Goal: Transaction & Acquisition: Purchase product/service

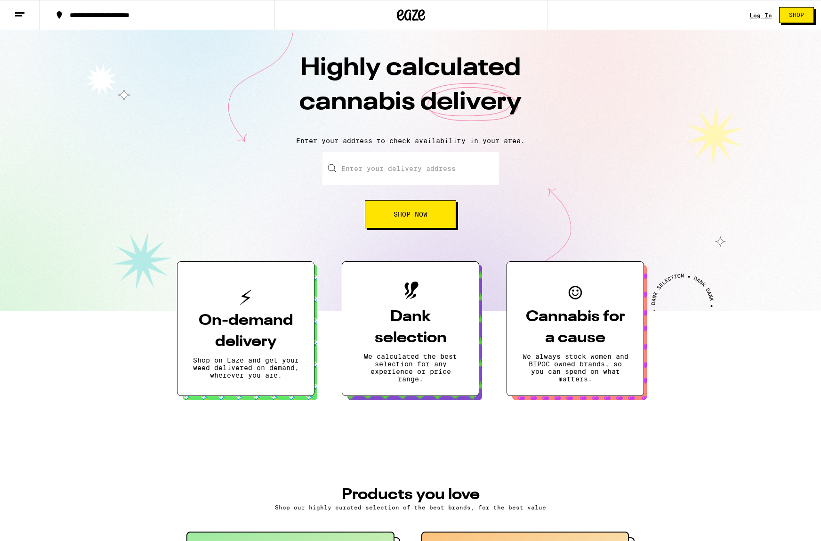
click at [389, 165] on input "Enter your delivery address" at bounding box center [410, 168] width 176 height 33
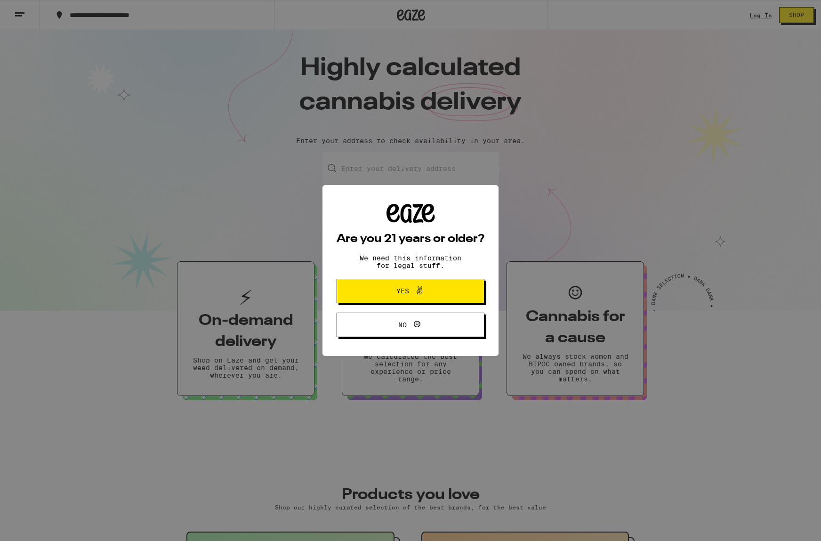
click at [381, 283] on button "Yes" at bounding box center [410, 291] width 148 height 24
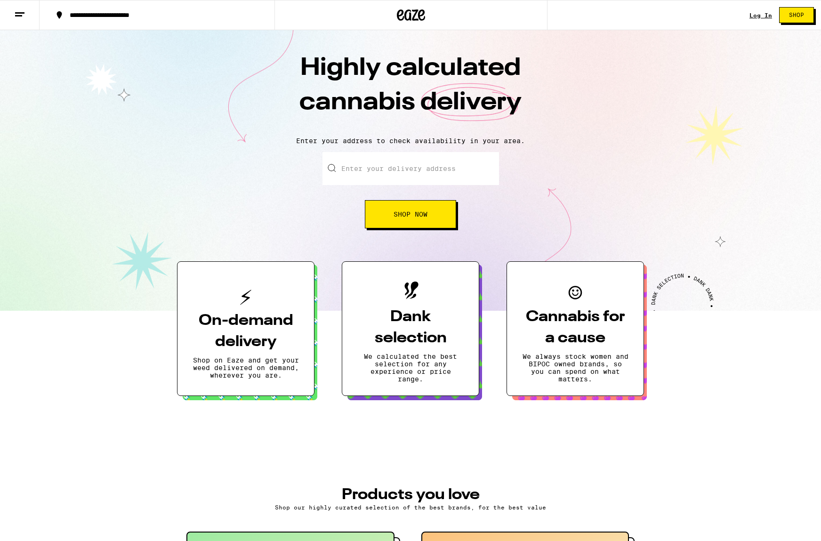
click at [377, 162] on input "Enter your delivery address" at bounding box center [410, 168] width 176 height 33
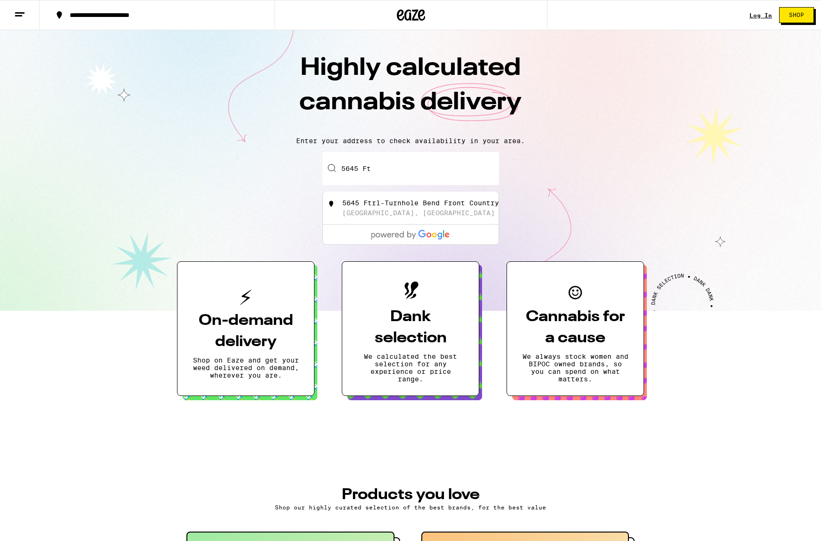
type input "5645 F"
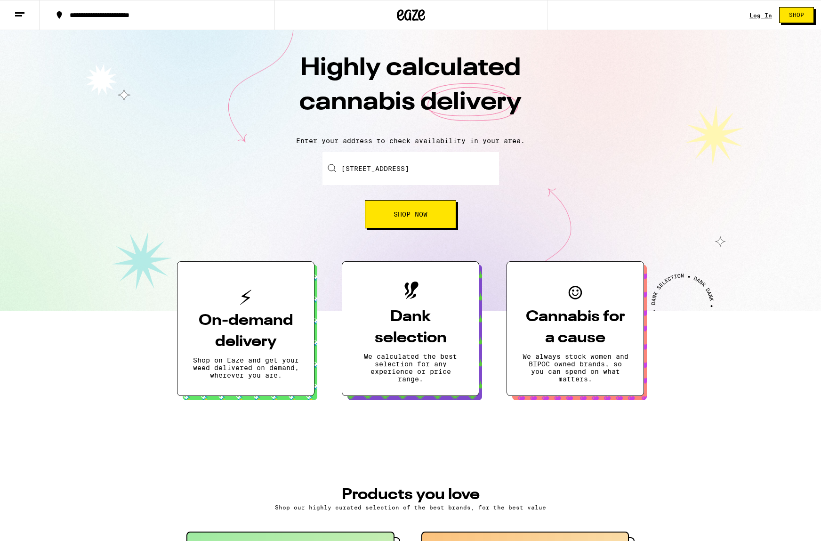
drag, startPoint x: 651, startPoint y: 152, endPoint x: 644, endPoint y: 152, distance: 7.5
click at [651, 152] on div "Enter your delivery address [STREET_ADDRESS] Shop Now" at bounding box center [410, 190] width 802 height 76
click at [396, 216] on span "Shop Now" at bounding box center [410, 214] width 34 height 7
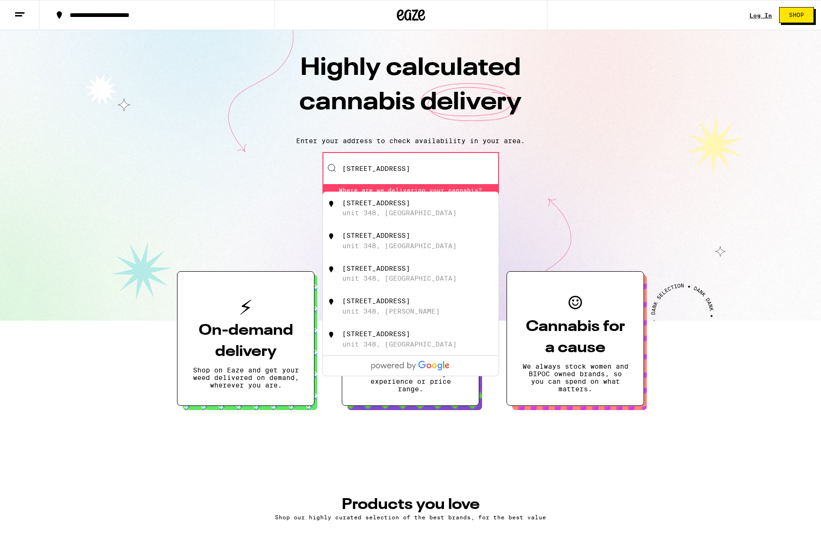
click at [404, 200] on div "[STREET_ADDRESS]" at bounding box center [426, 208] width 168 height 18
type input "[STREET_ADDRESS]"
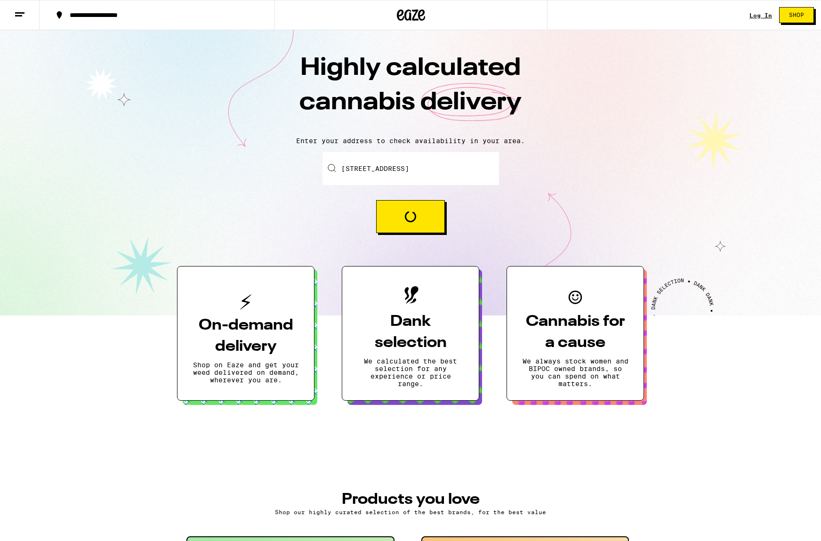
click at [399, 220] on button "Loading" at bounding box center [410, 216] width 69 height 33
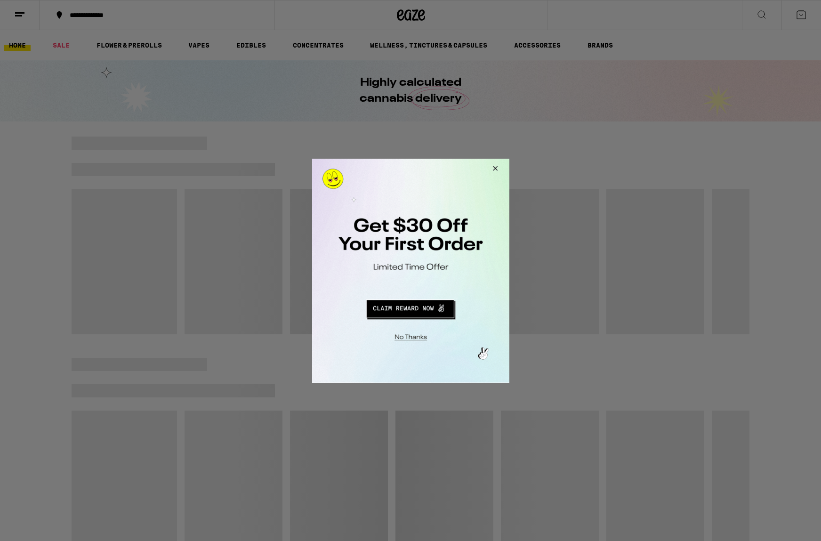
click at [494, 168] on button "Close Modal" at bounding box center [492, 169] width 25 height 23
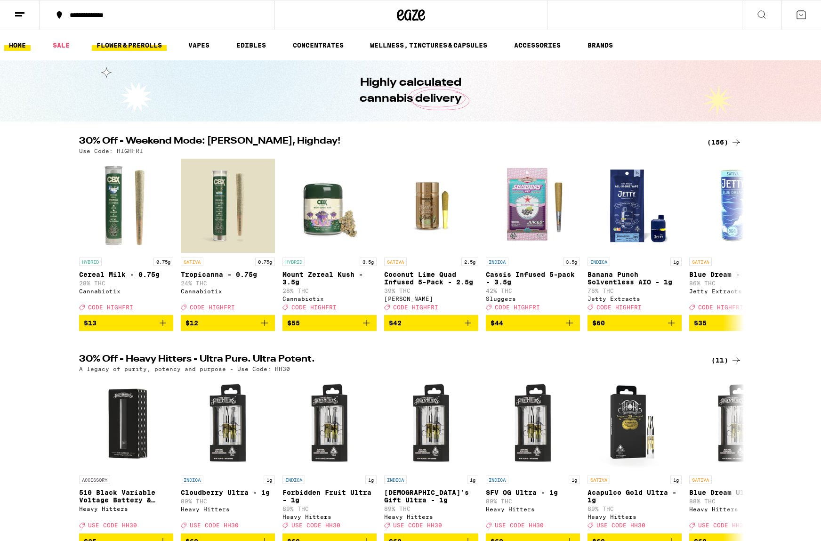
click at [134, 46] on link "FLOWER & PREROLLS" at bounding box center [129, 45] width 75 height 11
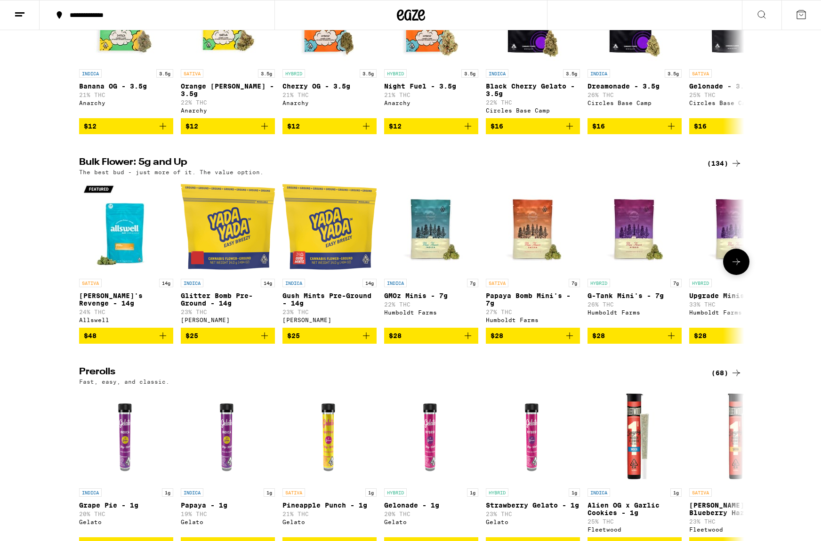
scroll to position [191, 0]
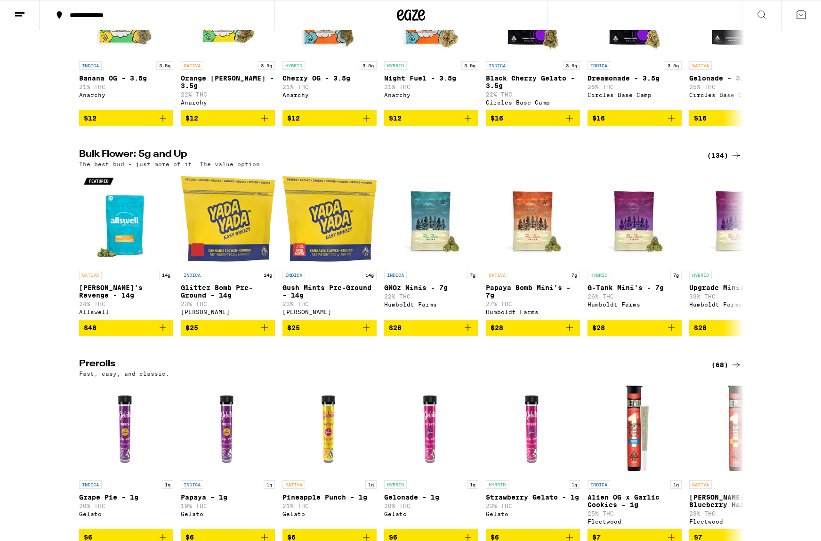
click at [736, 159] on icon at bounding box center [736, 155] width 8 height 7
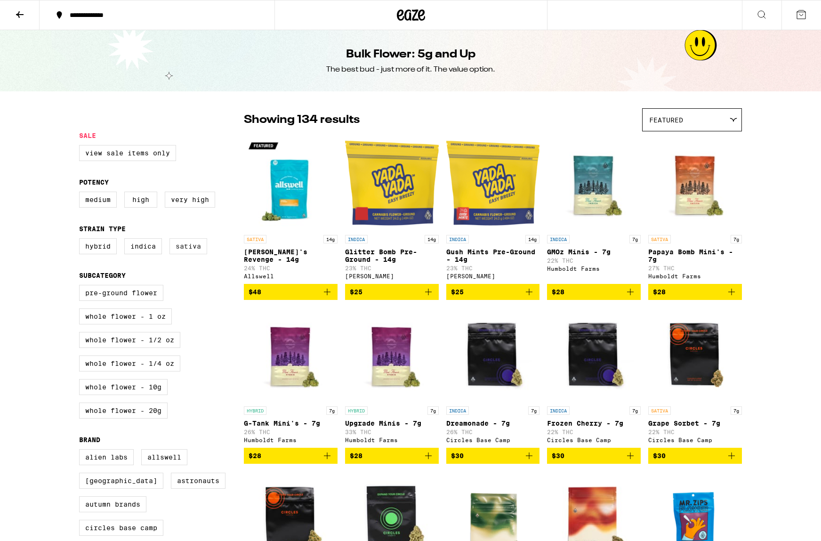
click at [184, 253] on label "Sativa" at bounding box center [188, 246] width 38 height 16
click at [81, 240] on input "Sativa" at bounding box center [81, 239] width 0 height 0
checkbox input "true"
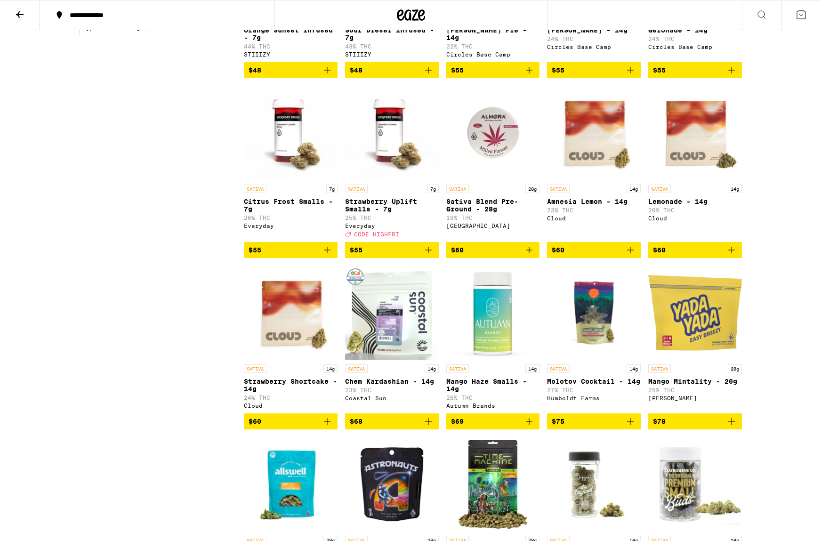
scroll to position [756, 0]
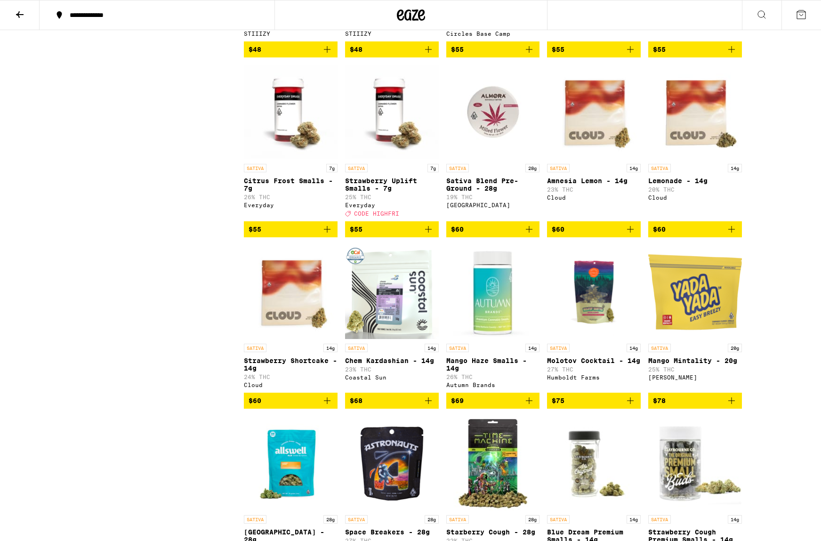
click at [285, 309] on img "Open page for Strawberry Shortcake - 14g from Cloud" at bounding box center [291, 292] width 94 height 94
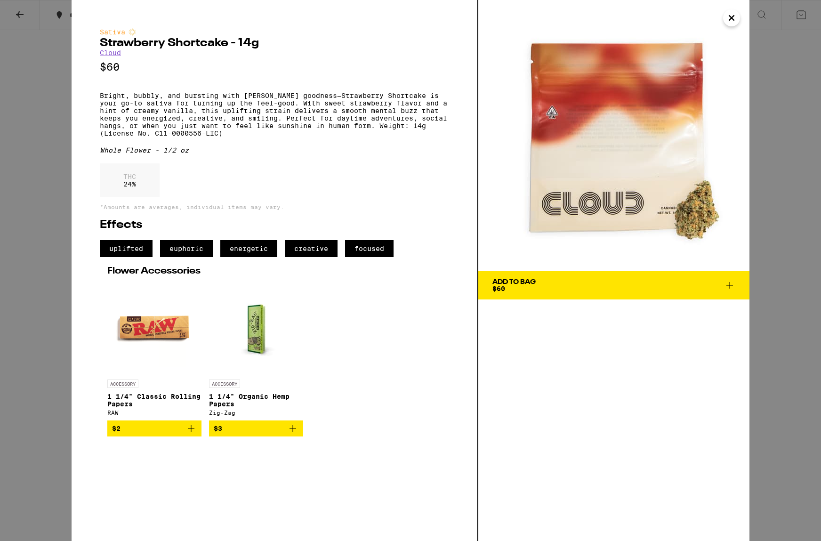
click at [729, 18] on icon "Close" at bounding box center [730, 18] width 11 height 14
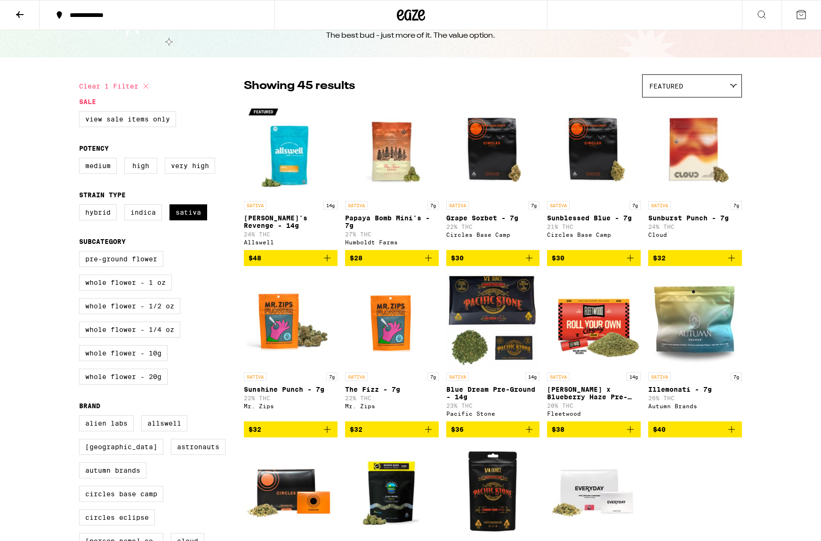
scroll to position [25, 0]
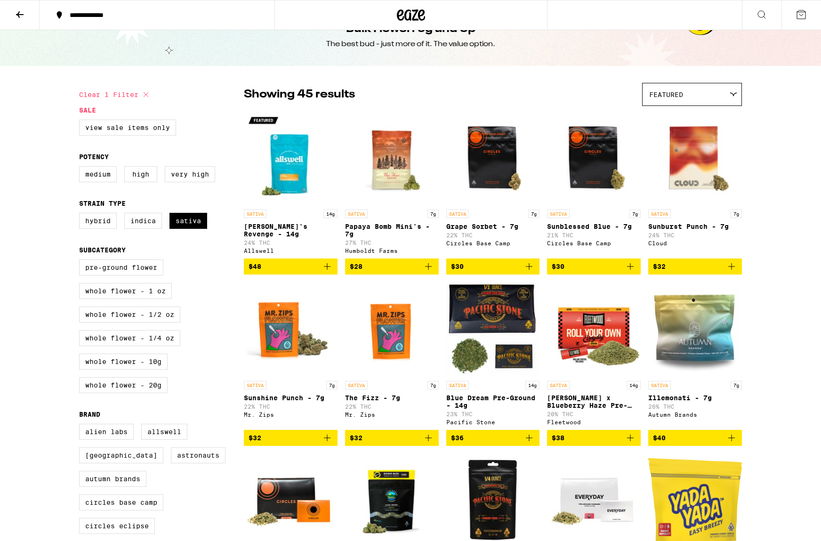
click at [692, 162] on img "Open page for Sunburst Punch - 7g from Cloud" at bounding box center [695, 158] width 94 height 94
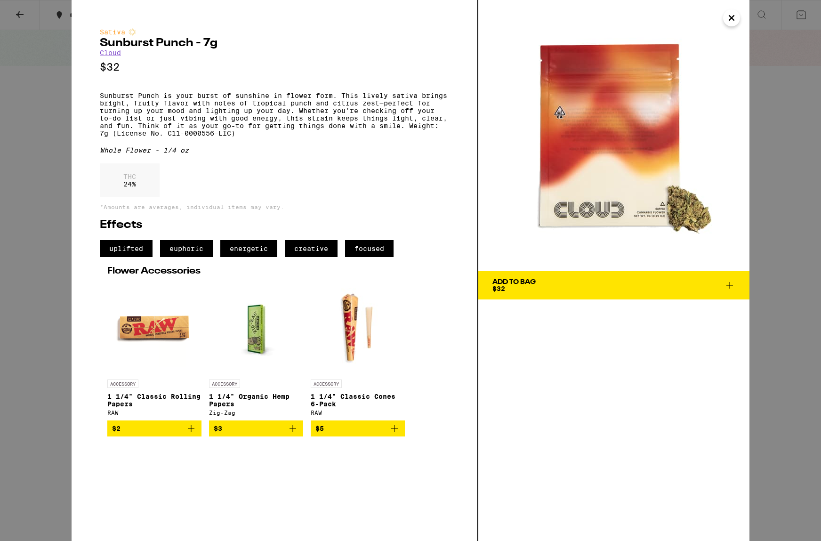
click at [733, 19] on icon "Close" at bounding box center [731, 18] width 5 height 5
